Goal: Find specific page/section: Find specific page/section

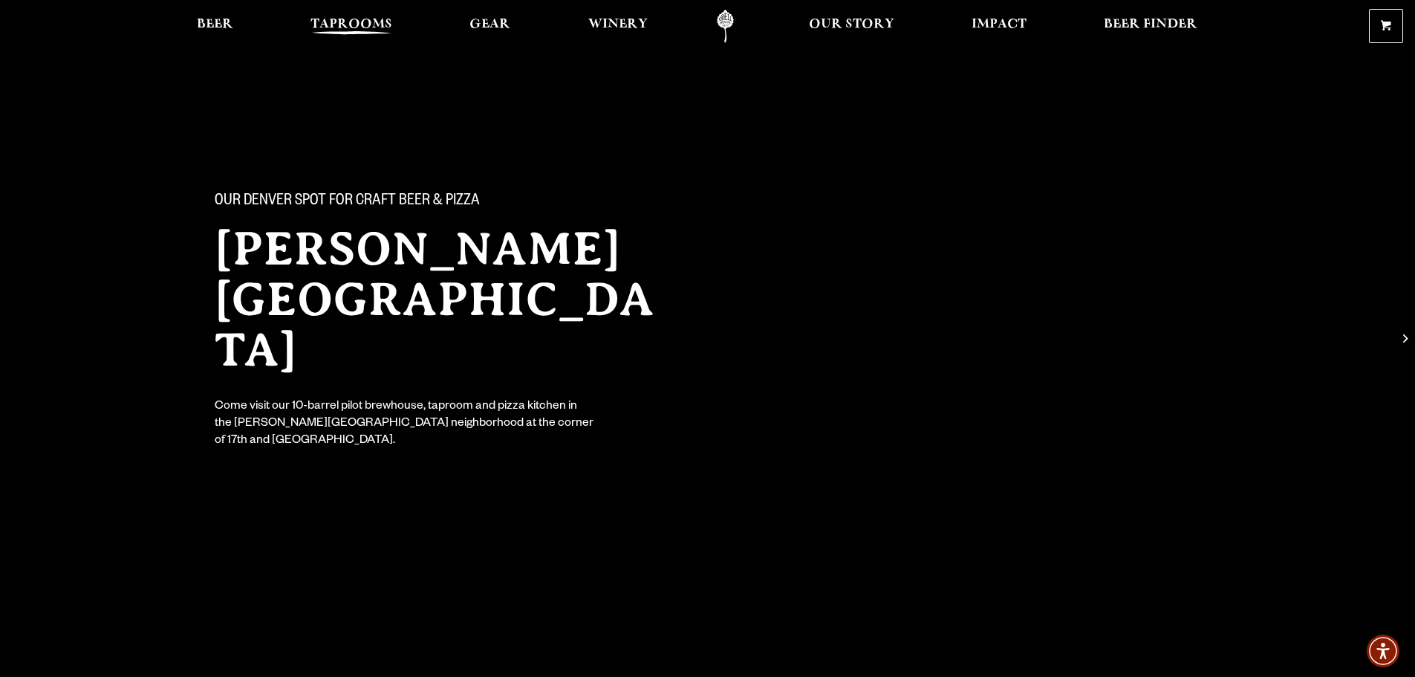
click at [338, 25] on span "Taprooms" at bounding box center [352, 25] width 82 height 12
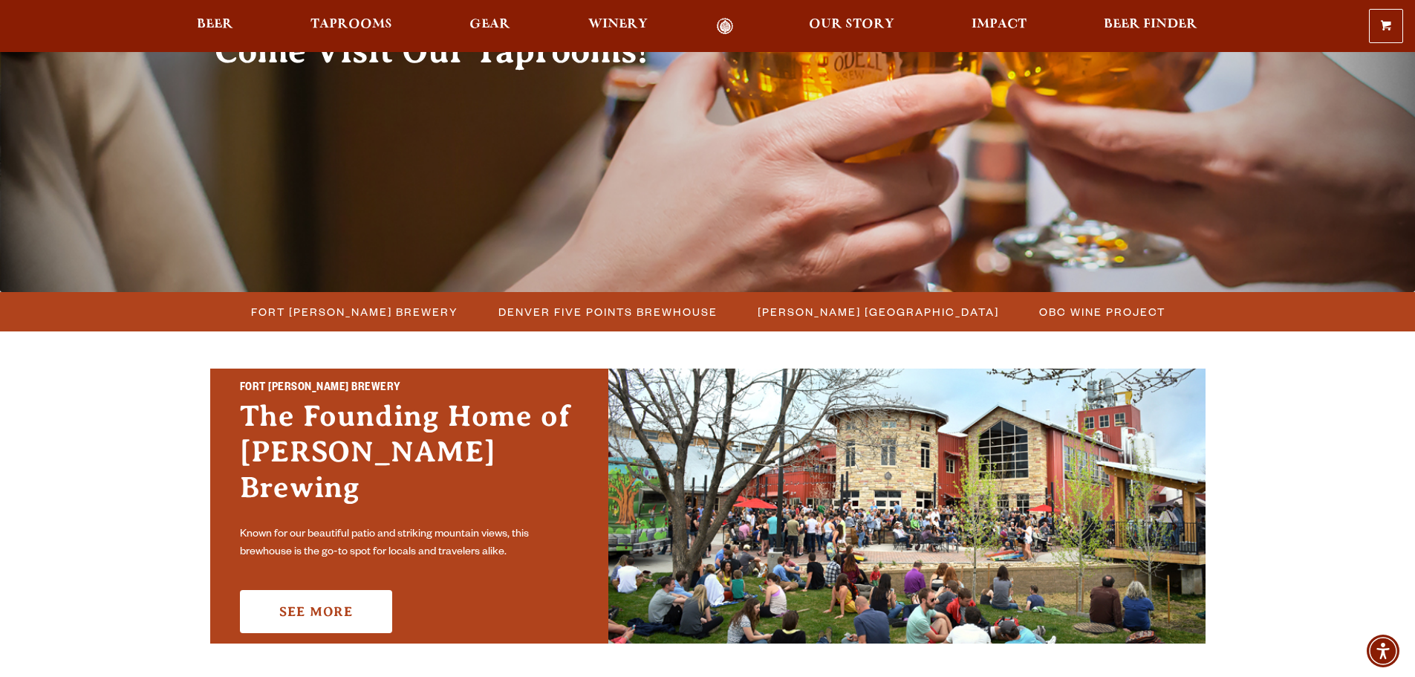
scroll to position [223, 0]
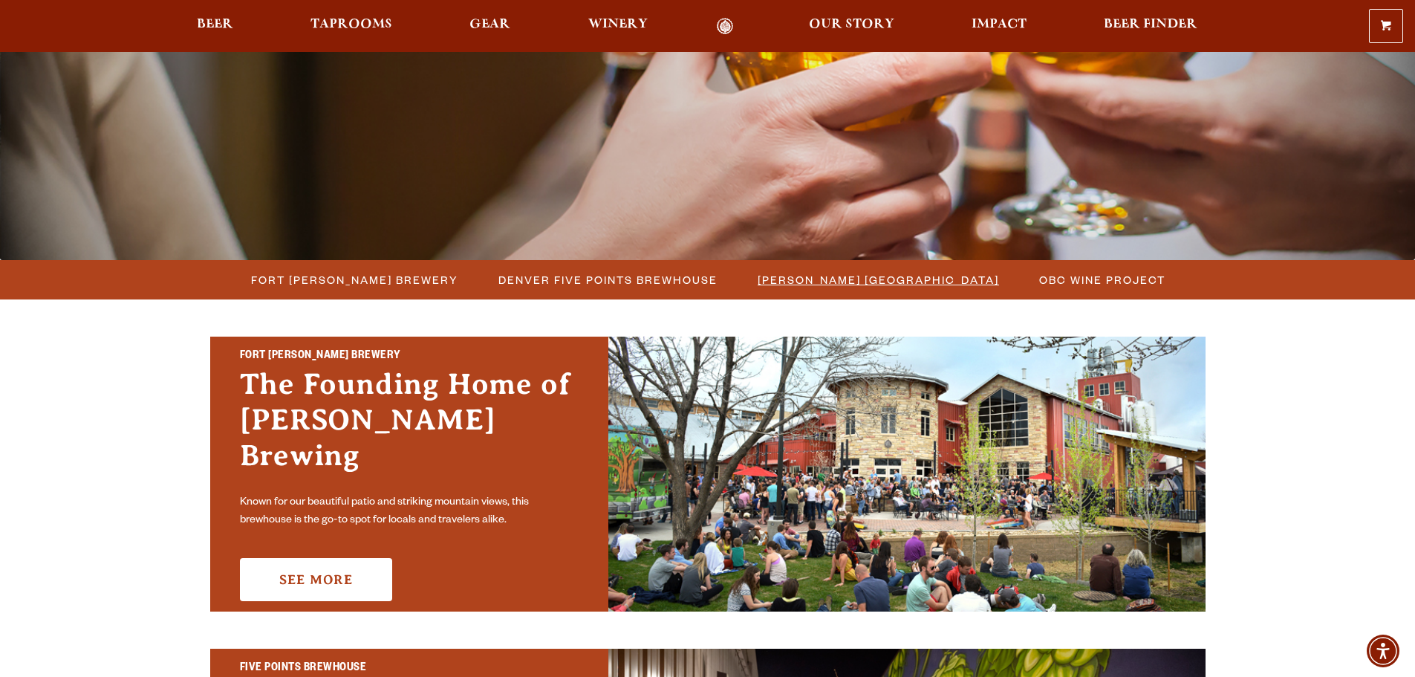
click at [885, 276] on span "[PERSON_NAME] [GEOGRAPHIC_DATA]" at bounding box center [878, 280] width 241 height 22
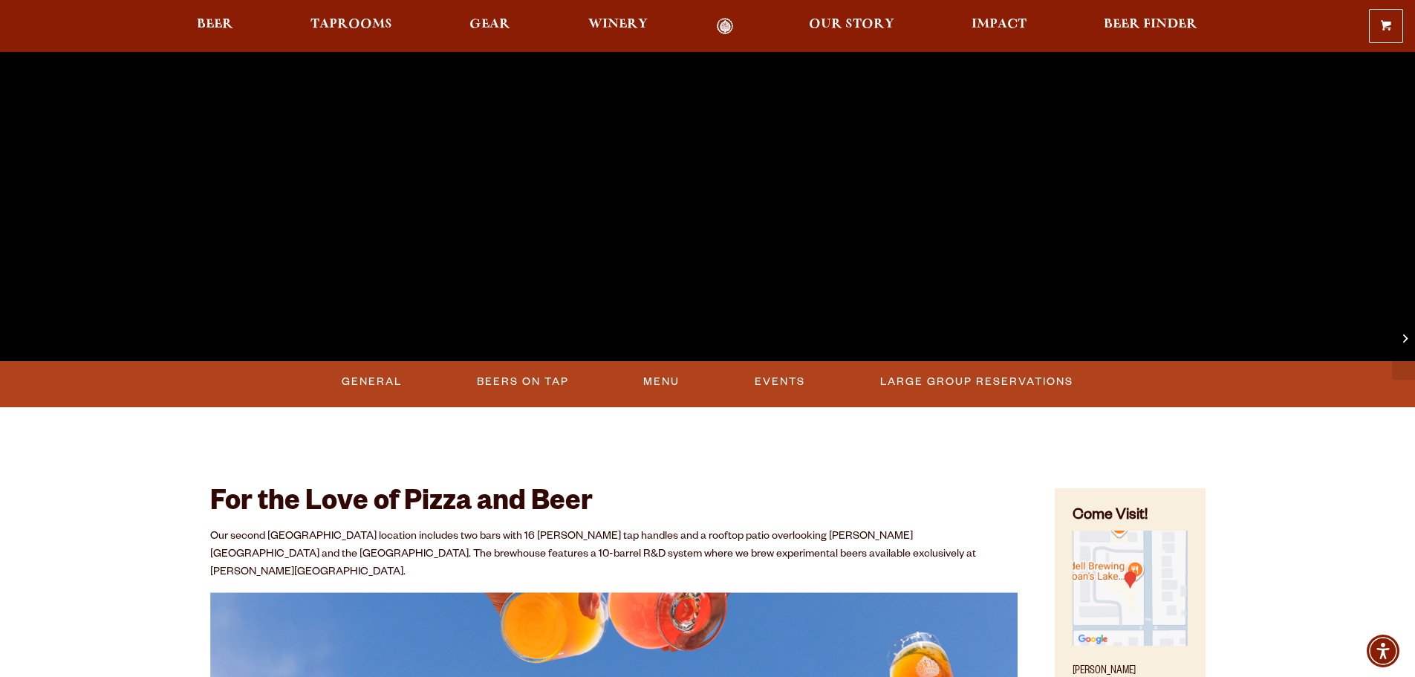
scroll to position [446, 0]
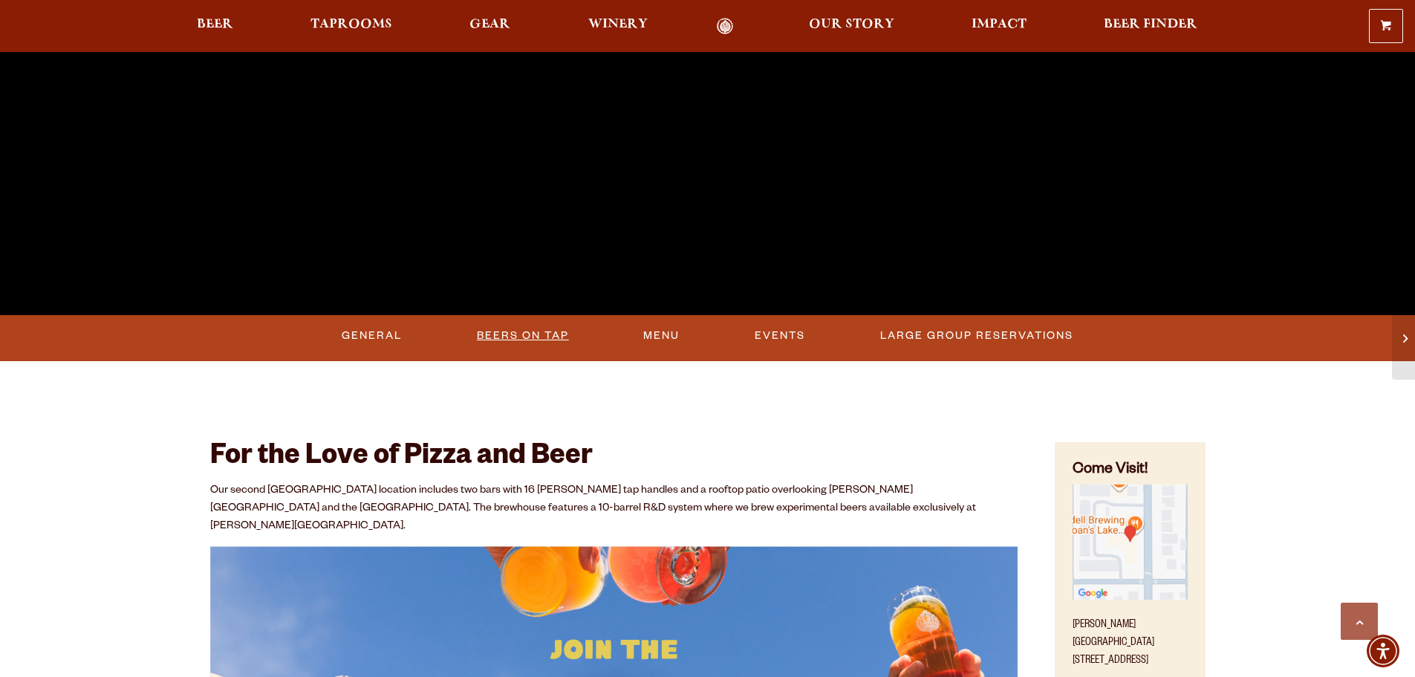
click at [508, 341] on link "Beers On Tap" at bounding box center [523, 336] width 104 height 34
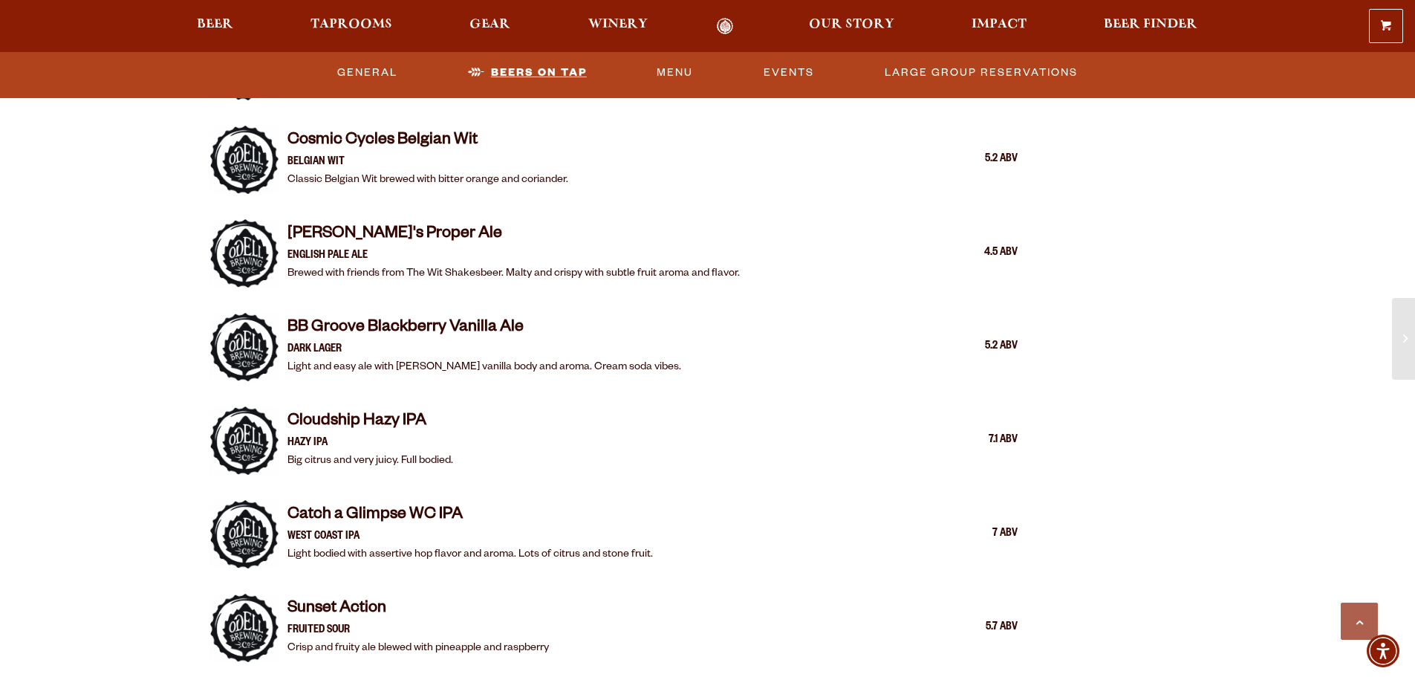
scroll to position [2357, 0]
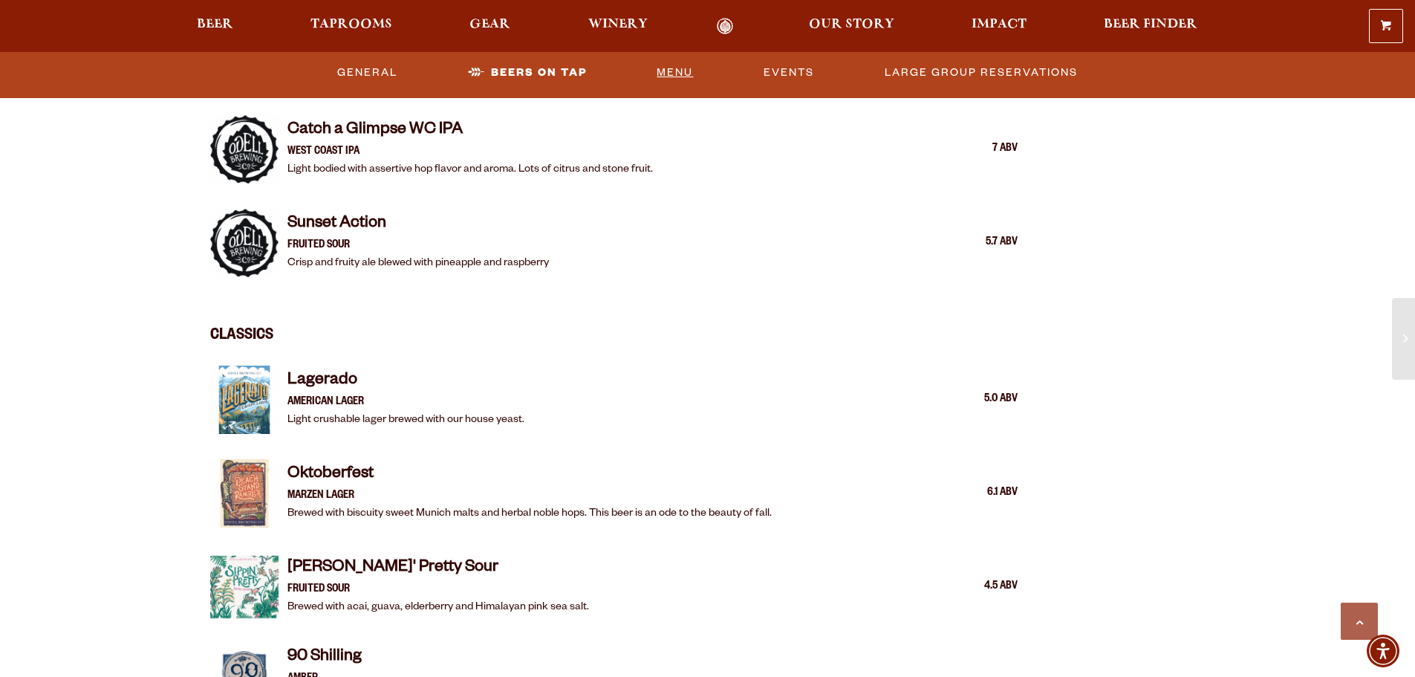
click at [672, 71] on link "Menu" at bounding box center [675, 73] width 48 height 34
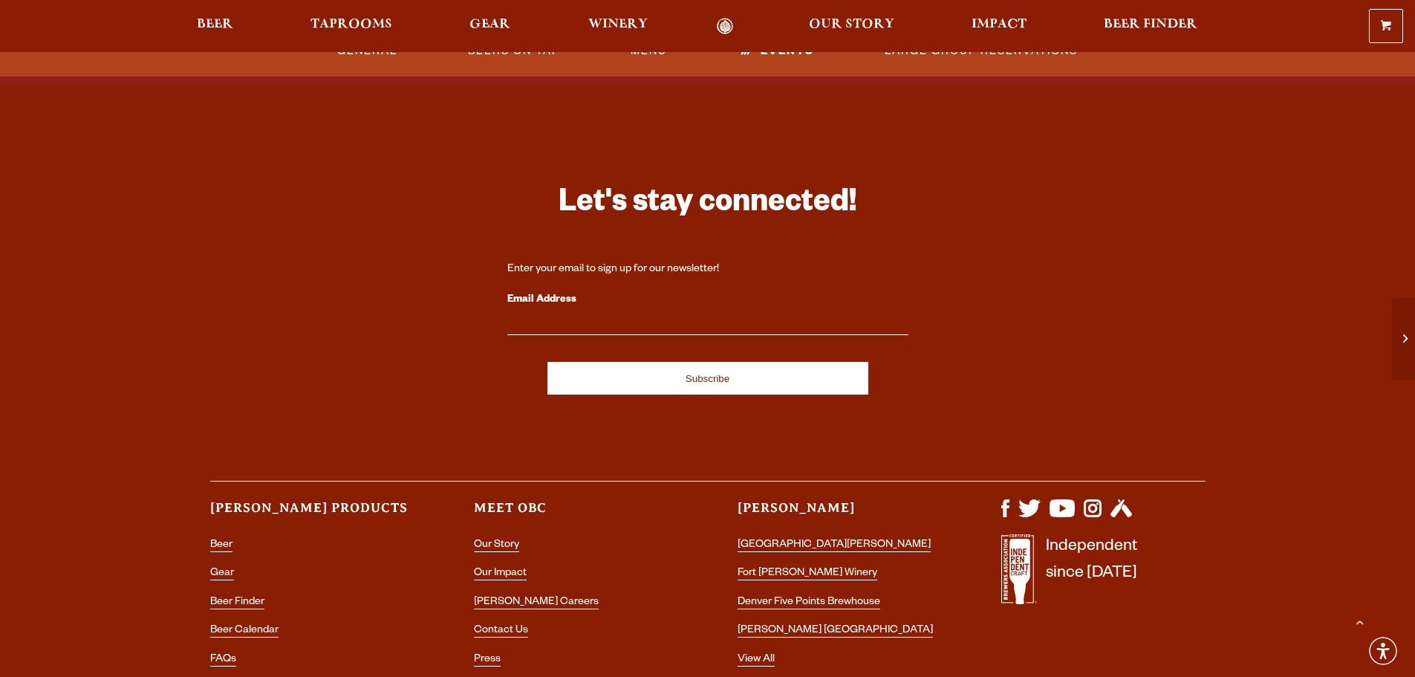
scroll to position [4457, 0]
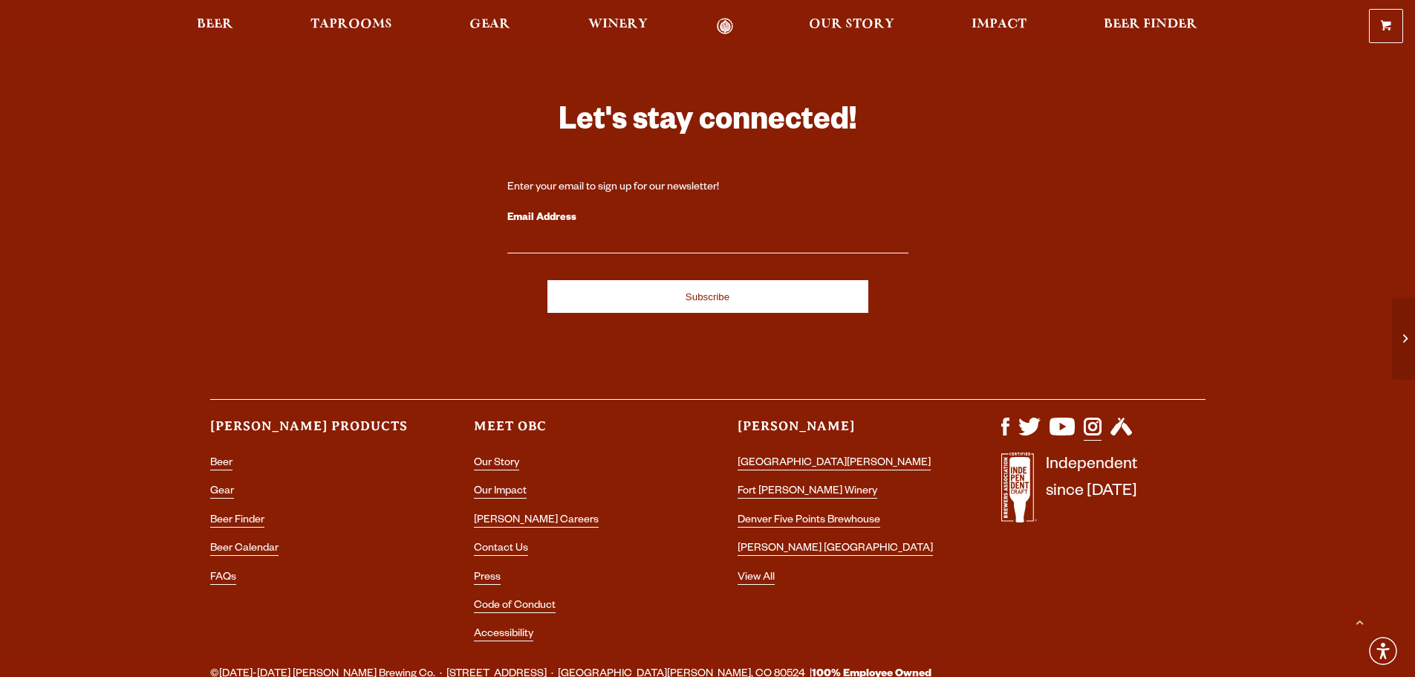
click at [1090, 417] on img "Visit us on Instagram" at bounding box center [1093, 426] width 18 height 18
